Goal: Find specific page/section: Find specific page/section

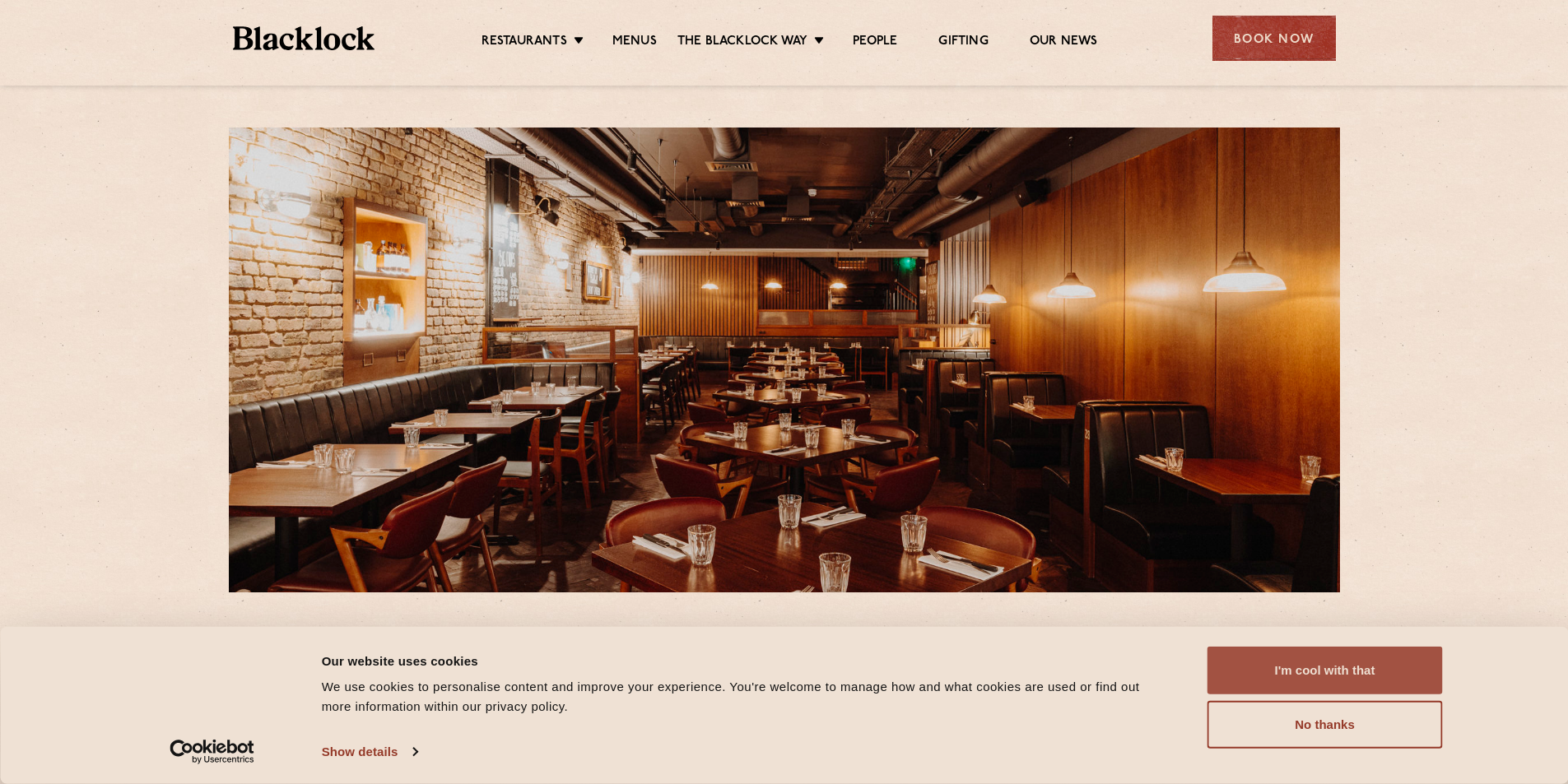
click at [1429, 666] on button "I'm cool with that" at bounding box center [1325, 670] width 235 height 47
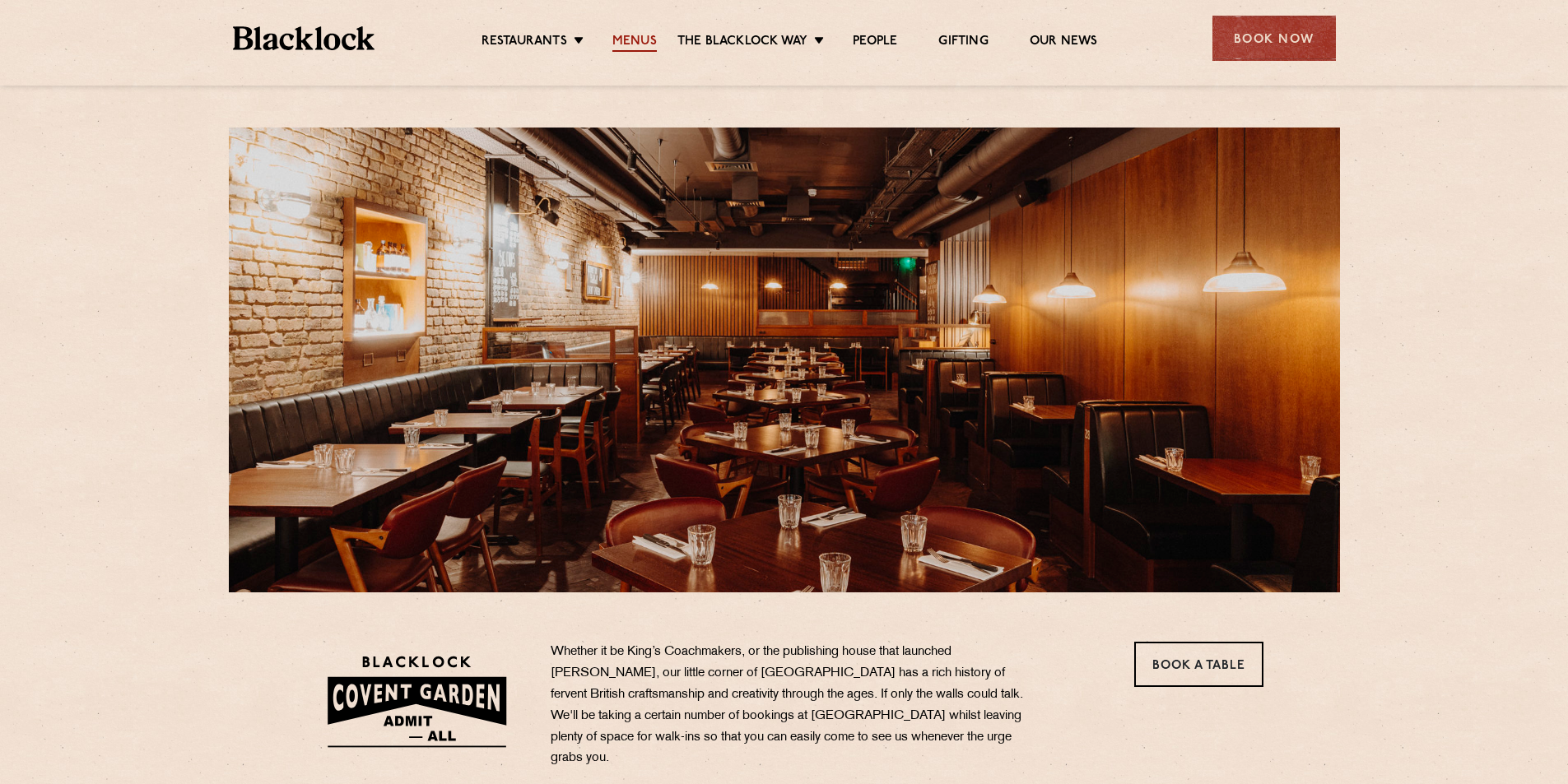
click at [633, 45] on link "Menus" at bounding box center [634, 42] width 44 height 18
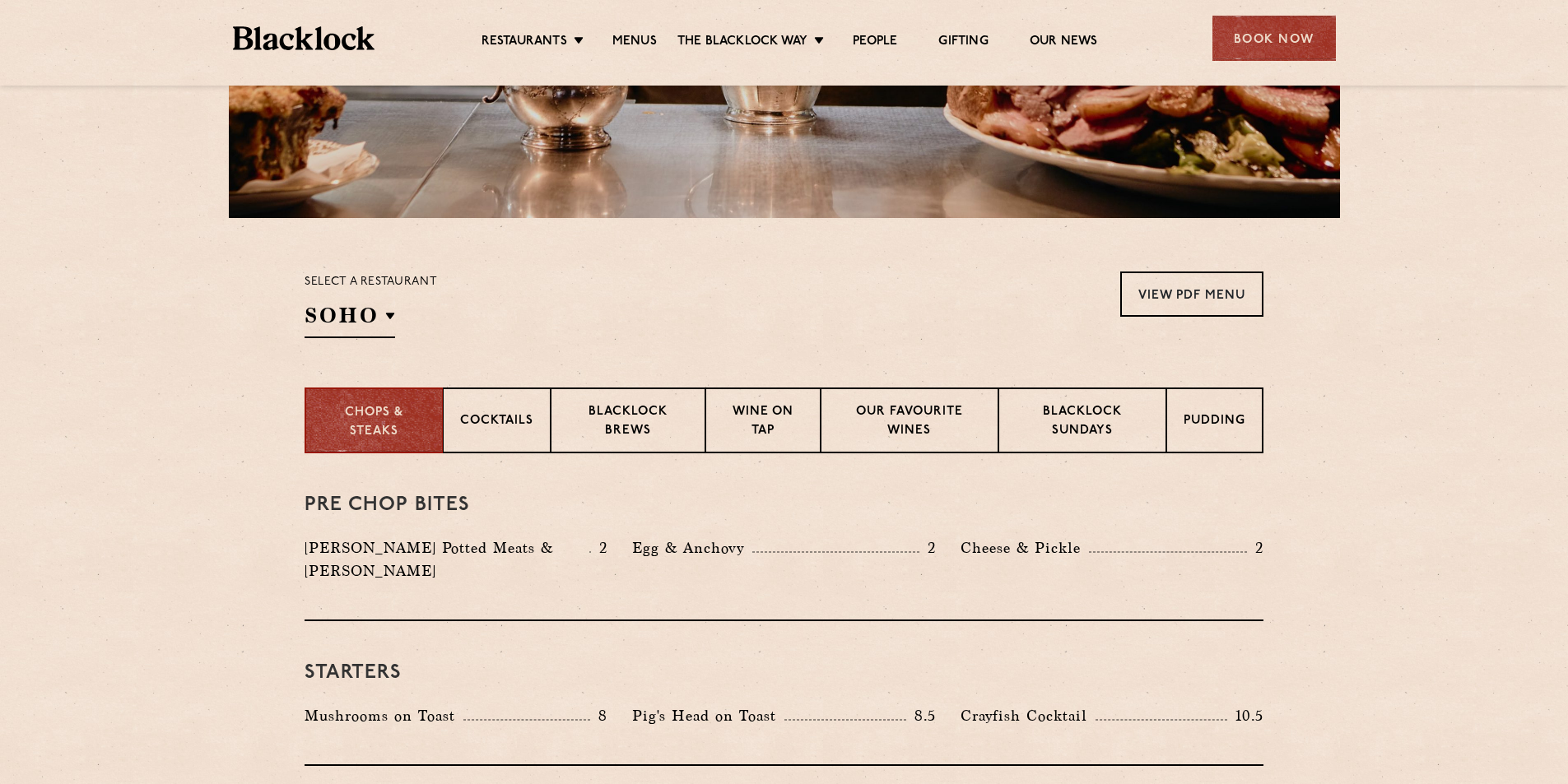
scroll to position [329, 0]
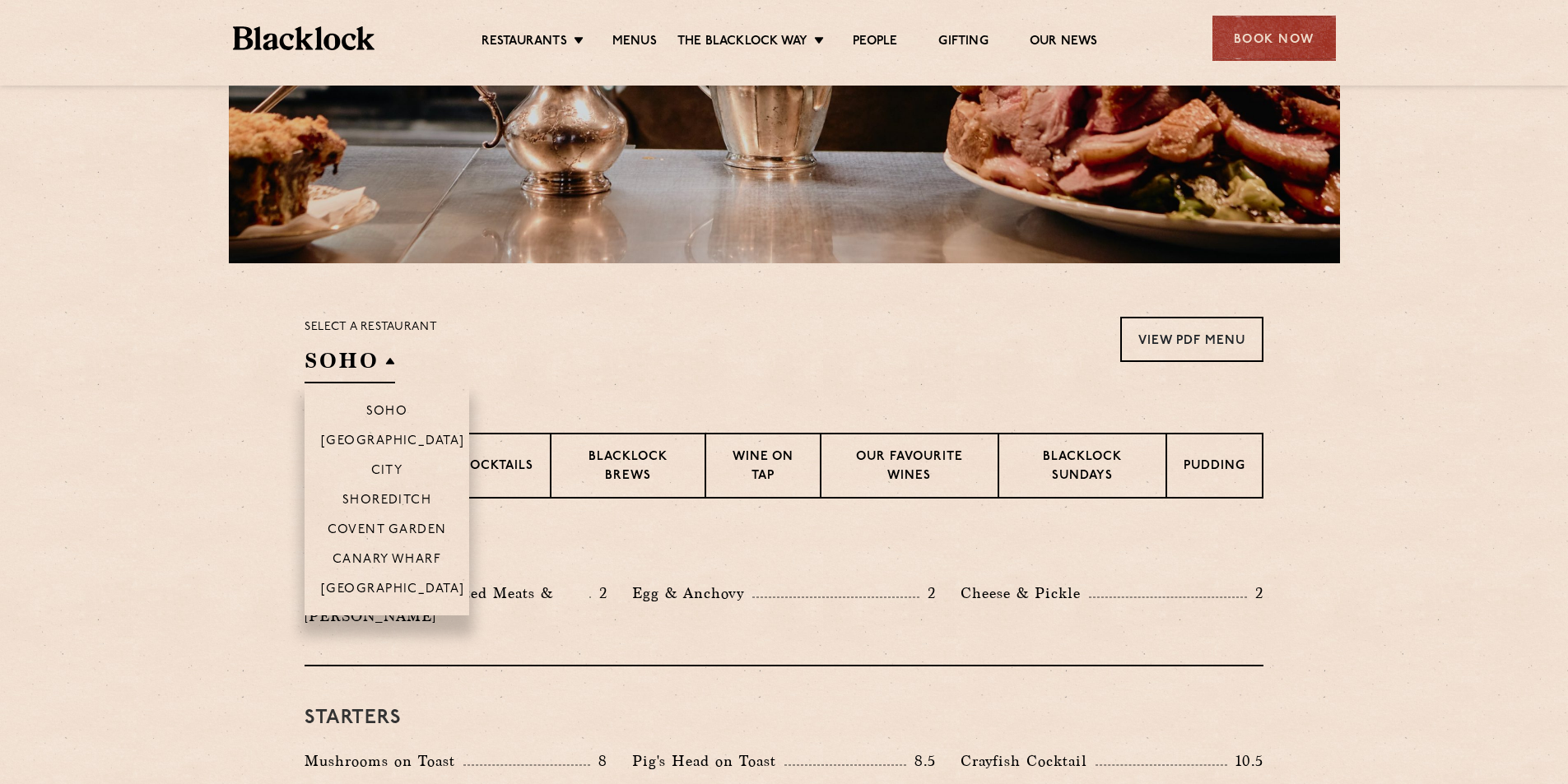
click at [367, 354] on h2 "SOHO" at bounding box center [349, 365] width 91 height 37
click at [384, 527] on p "Covent Garden" at bounding box center [387, 531] width 119 height 17
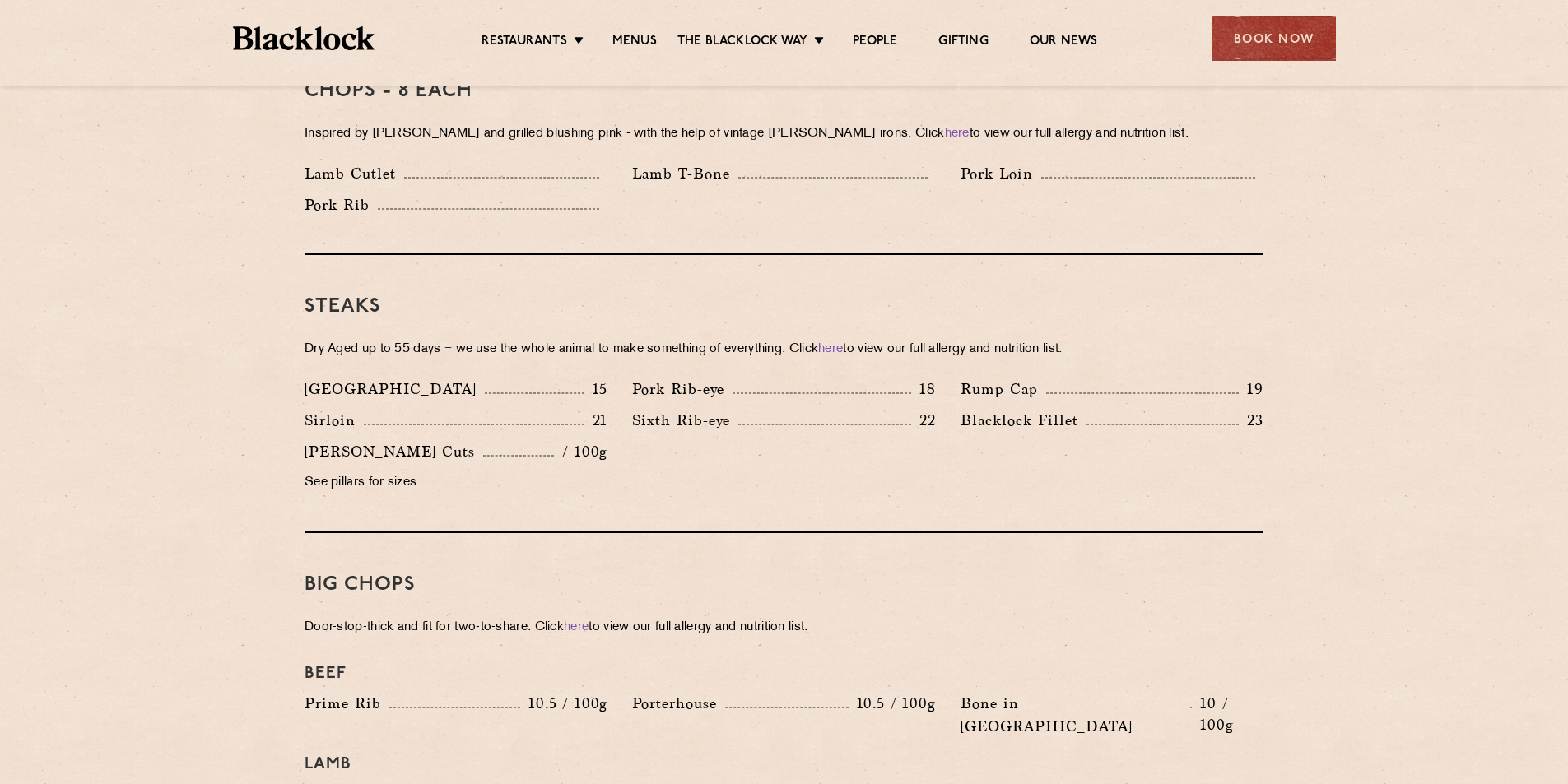
scroll to position [1066, 0]
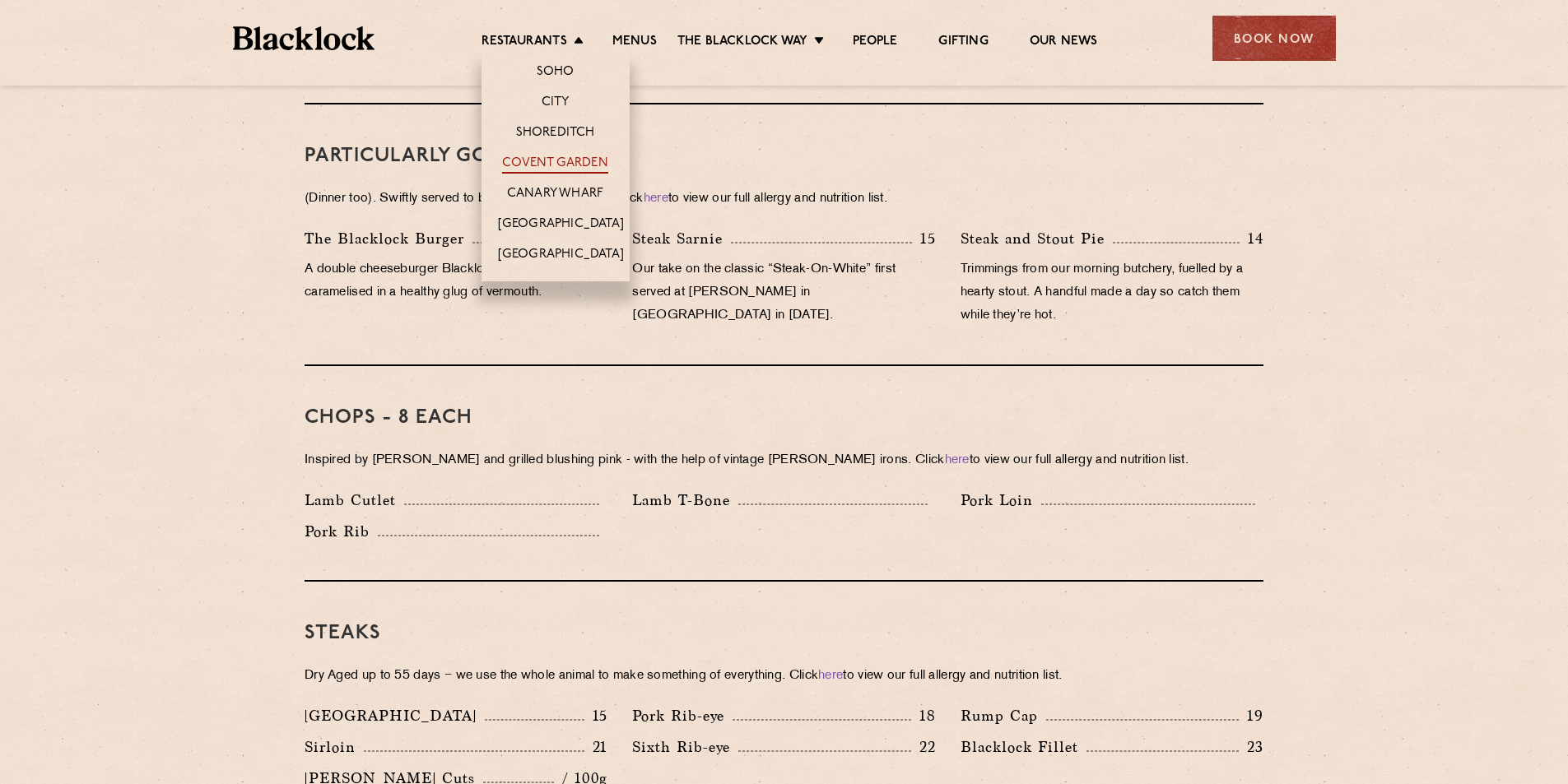
click at [571, 163] on link "Covent Garden" at bounding box center [555, 164] width 106 height 18
